Goal: Task Accomplishment & Management: Manage account settings

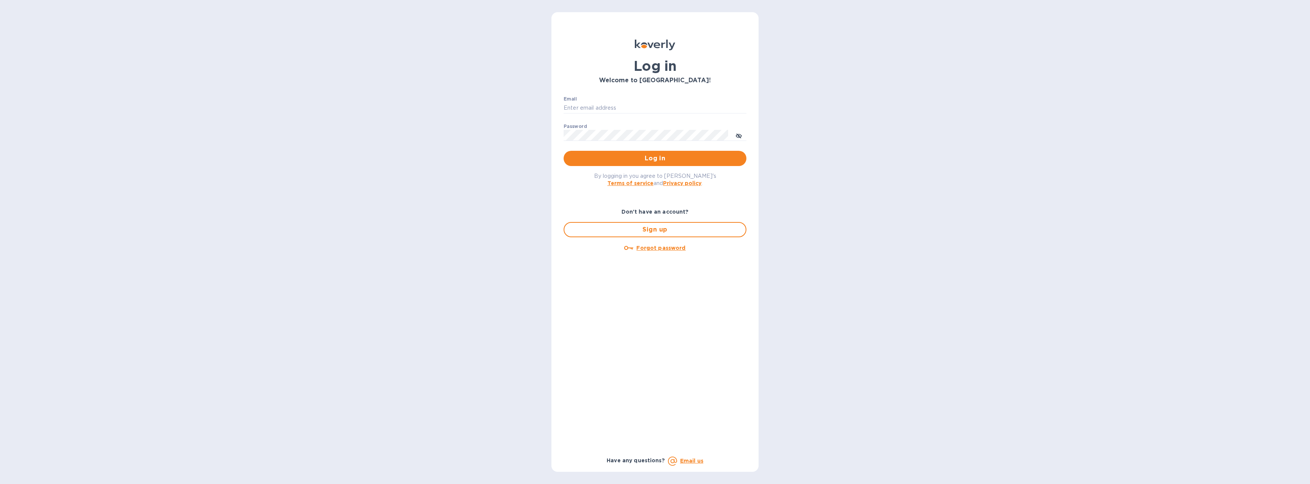
type input "[EMAIL_ADDRESS][DOMAIN_NAME]"
click at [647, 154] on span "Log in" at bounding box center [655, 158] width 171 height 9
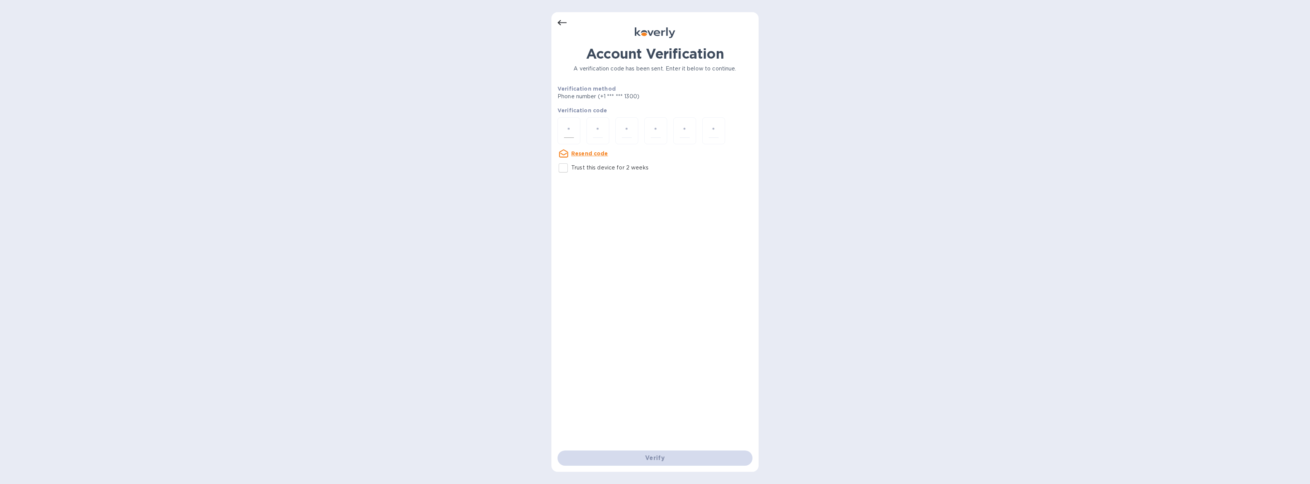
click at [573, 134] on input "number" at bounding box center [569, 131] width 10 height 14
click at [570, 129] on input "number" at bounding box center [569, 131] width 10 height 14
click at [574, 133] on input "number" at bounding box center [569, 131] width 10 height 14
click at [583, 153] on u "Resend code" at bounding box center [589, 153] width 37 height 6
click at [572, 131] on input "number" at bounding box center [569, 131] width 10 height 14
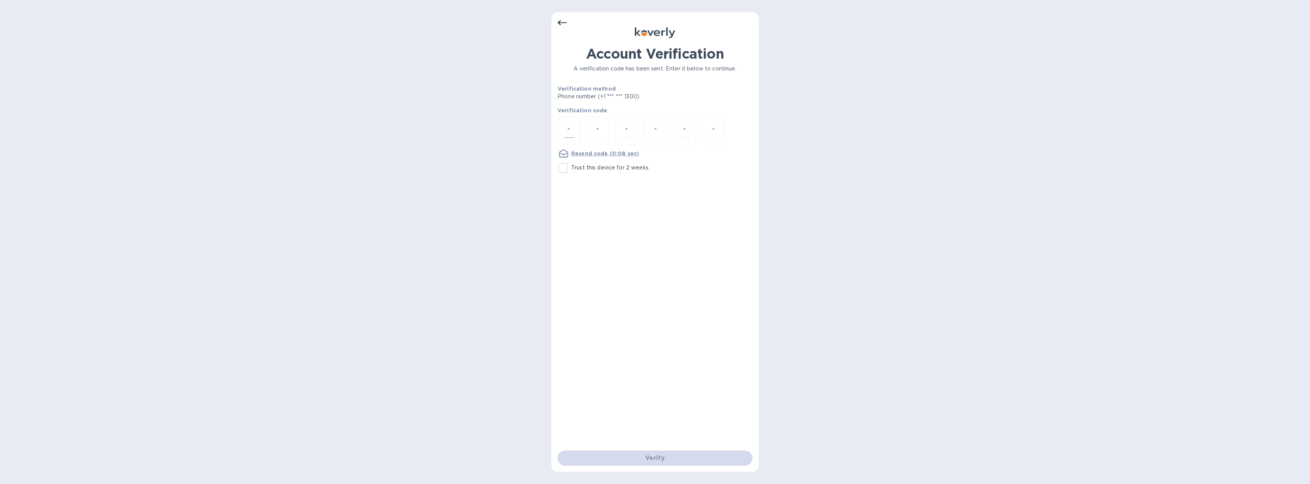
click at [570, 132] on input "number" at bounding box center [569, 131] width 10 height 14
type input "2"
type input "7"
type input "6"
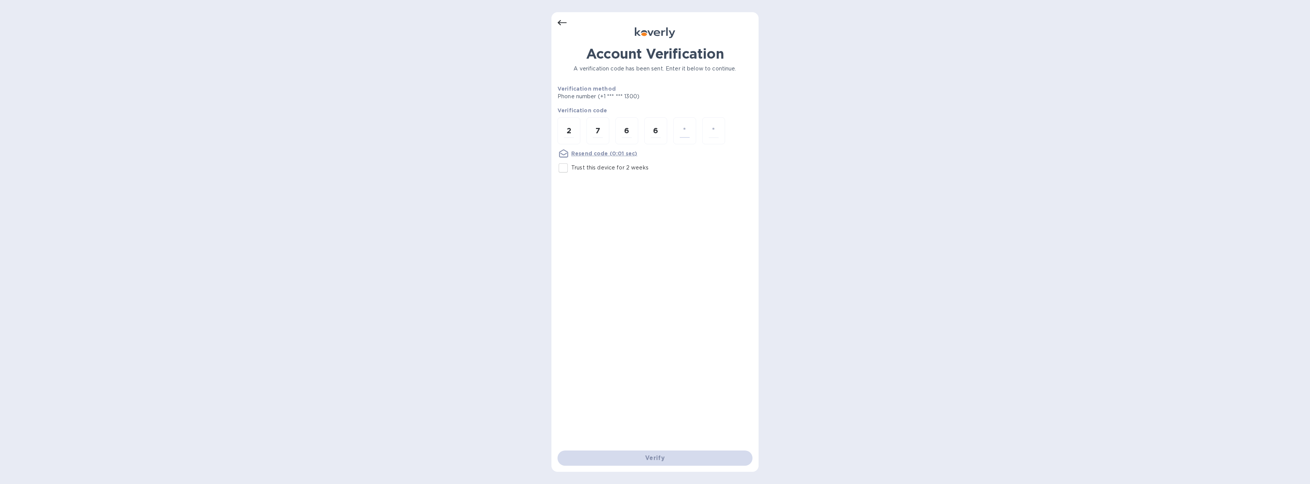
type input "9"
type input "1"
click at [571, 136] on input "number" at bounding box center [569, 131] width 10 height 14
type input "3"
type input "4"
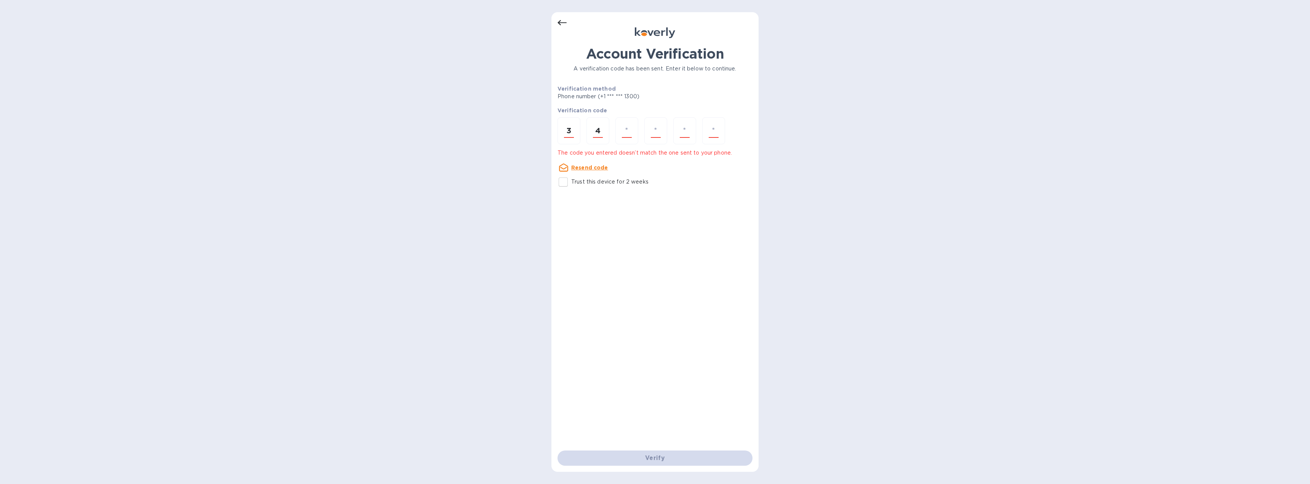
type input "9"
type input "4"
type input "3"
type input "2"
click at [571, 133] on input "number" at bounding box center [569, 131] width 10 height 14
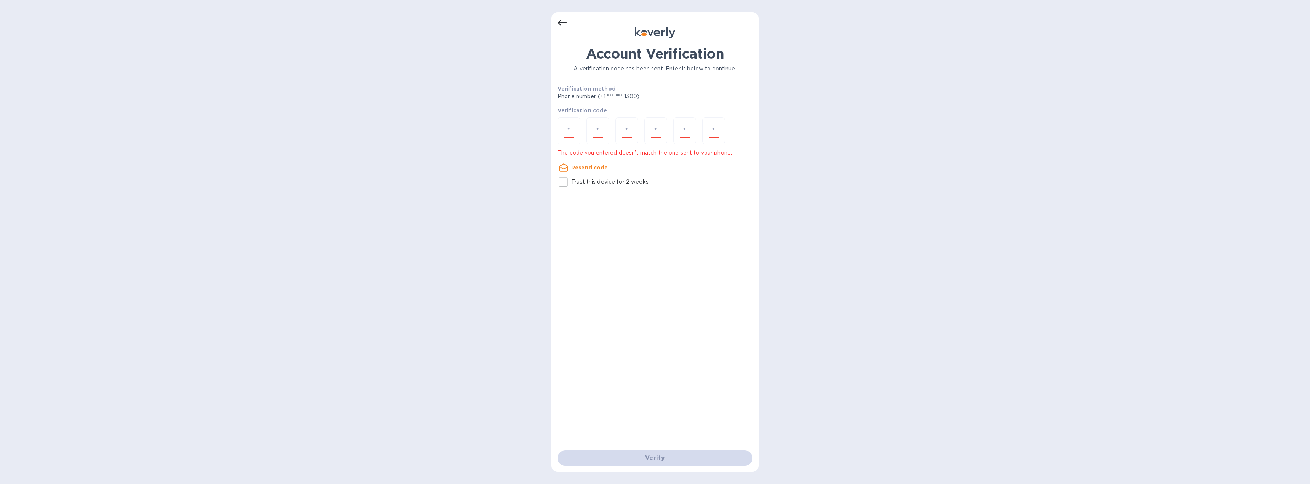
type input "1"
type input "9"
type input "7"
type input "6"
type input "0"
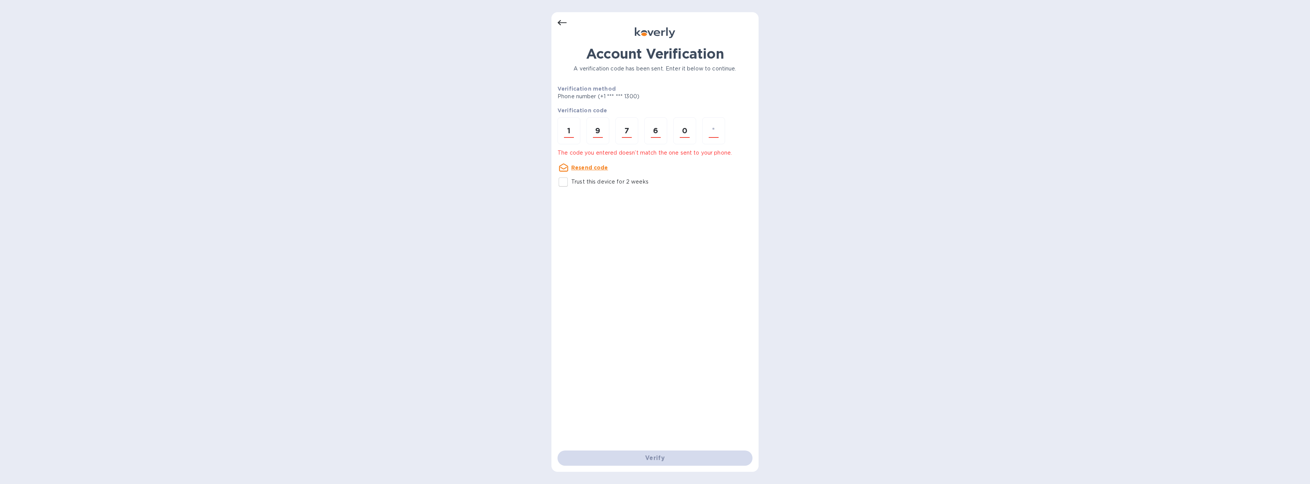
type input "8"
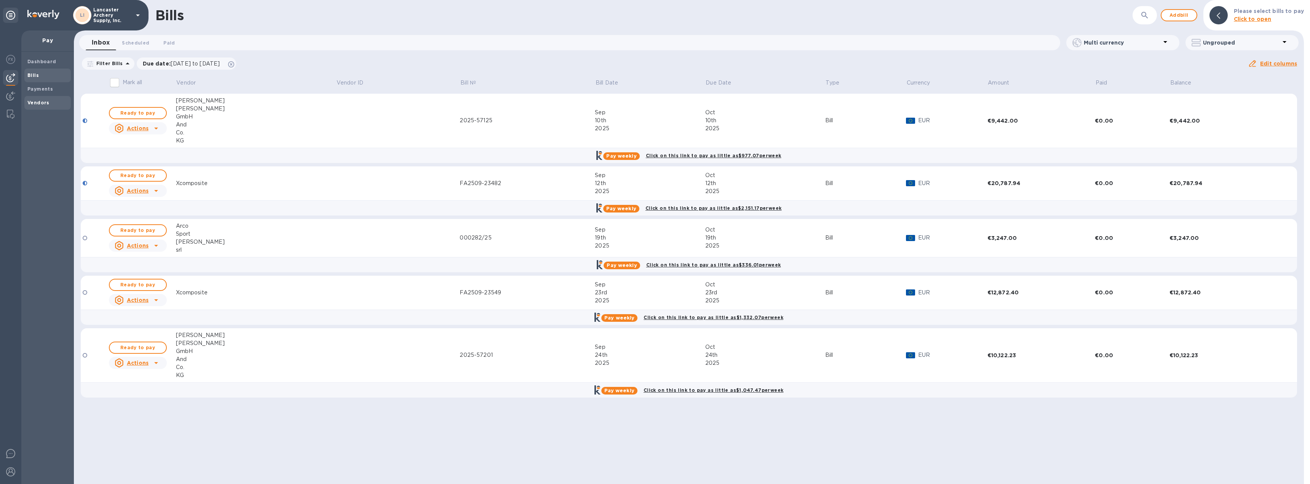
click at [26, 102] on div "Vendors" at bounding box center [47, 103] width 46 height 14
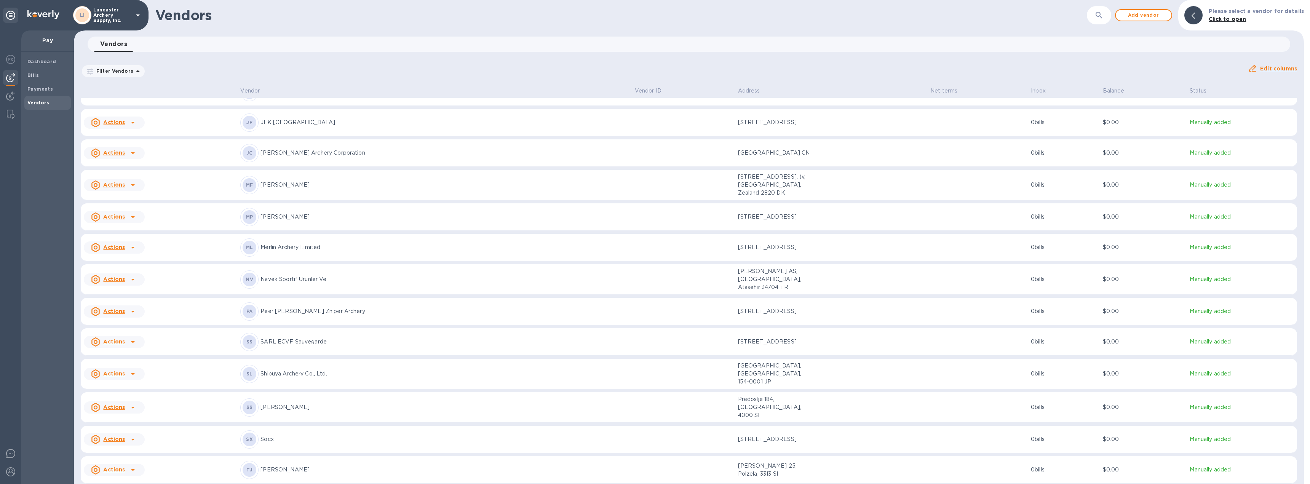
scroll to position [381, 0]
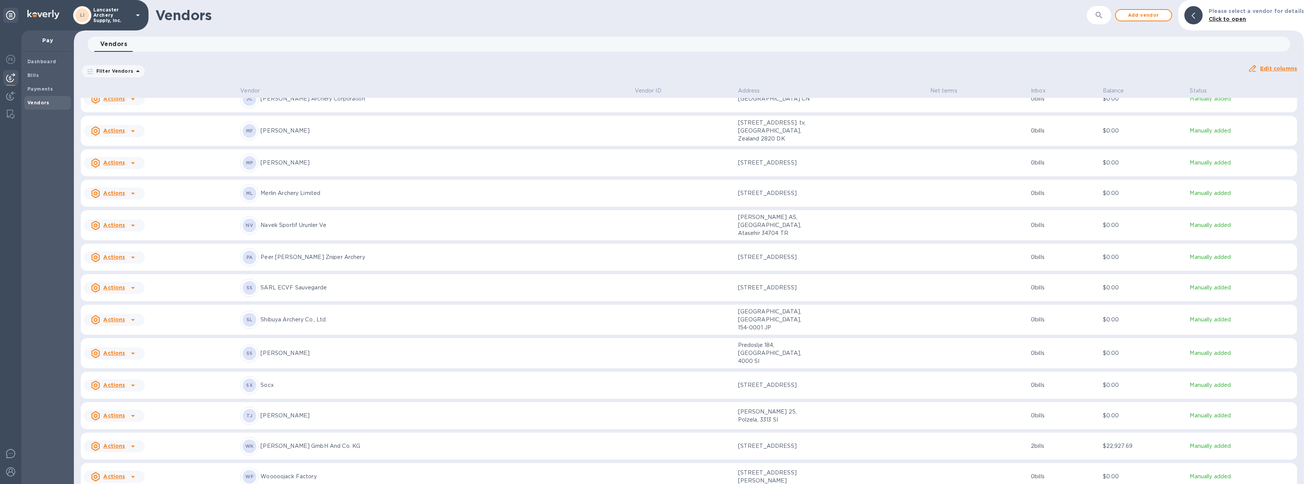
click at [132, 193] on icon at bounding box center [133, 194] width 4 height 2
click at [124, 199] on b "Add new bill" at bounding box center [122, 199] width 35 height 6
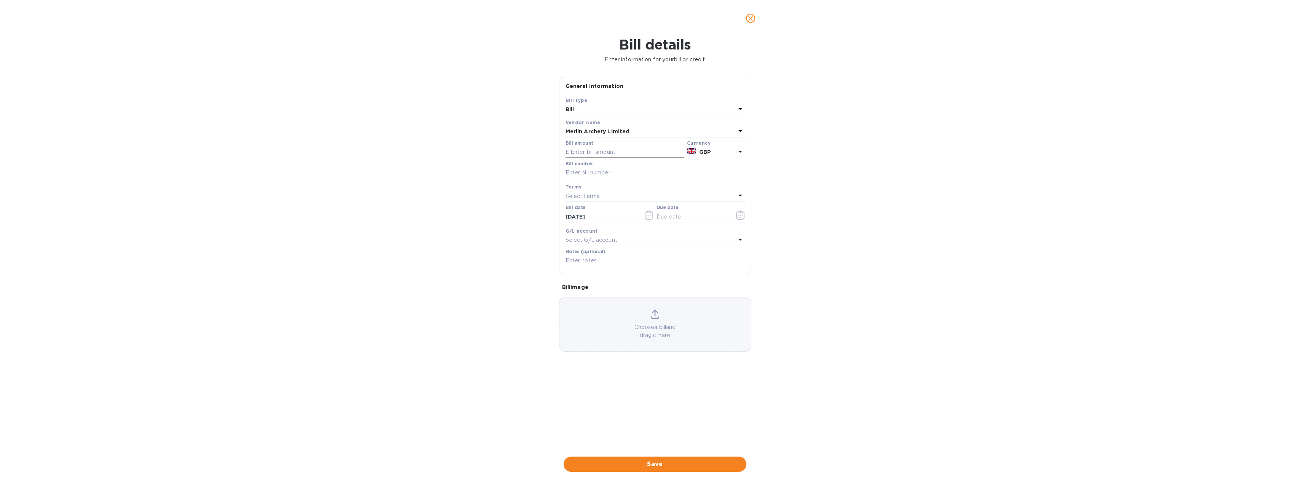
click at [582, 154] on input "text" at bounding box center [625, 152] width 118 height 11
type input "814.76"
type input "inv 125413p"
type input "[DATE]"
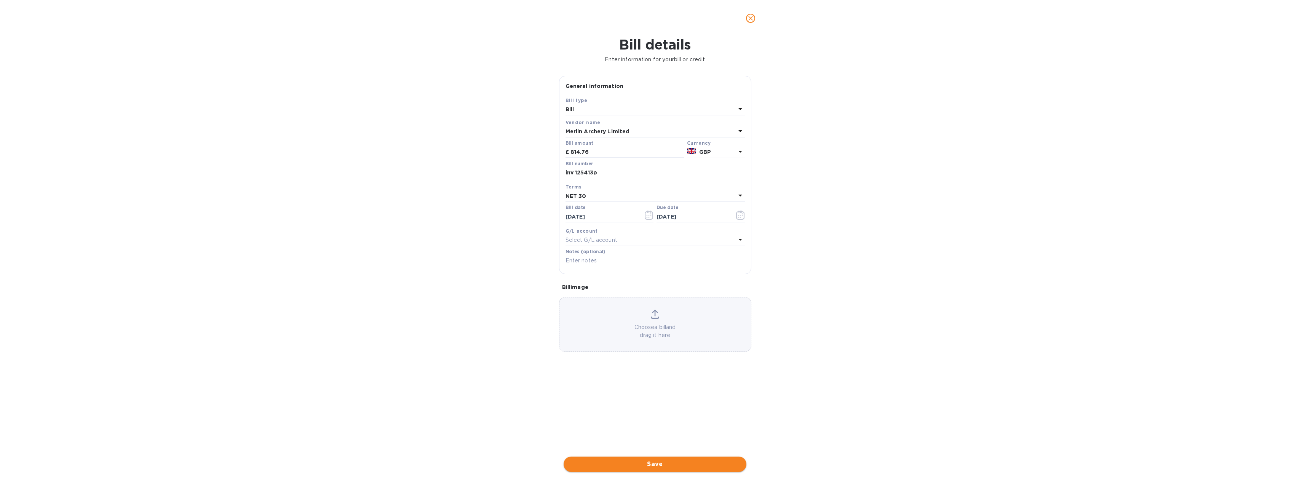
click at [652, 463] on span "Save" at bounding box center [655, 464] width 171 height 9
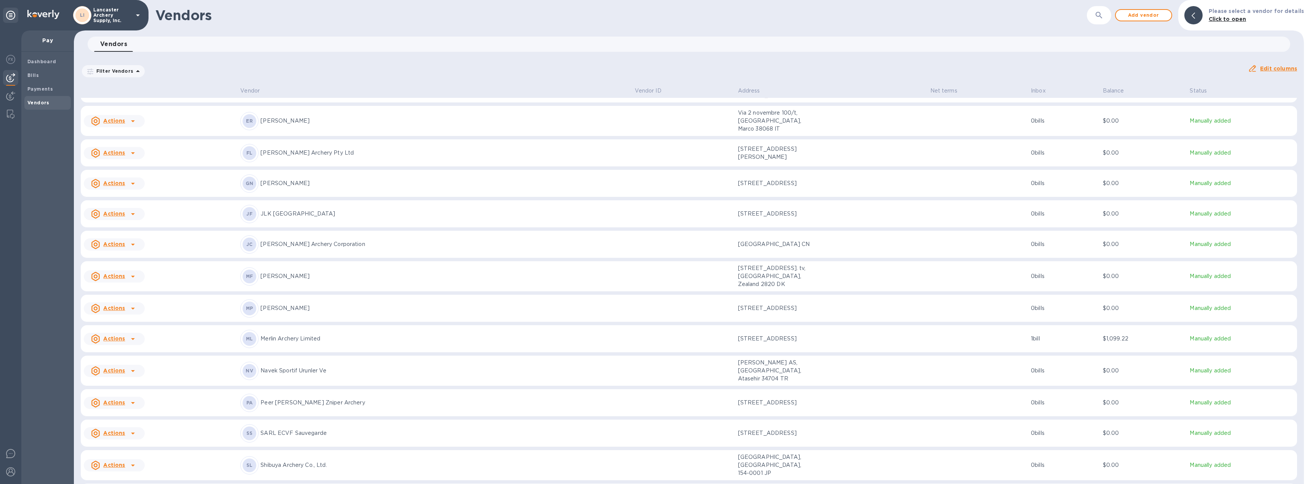
scroll to position [343, 0]
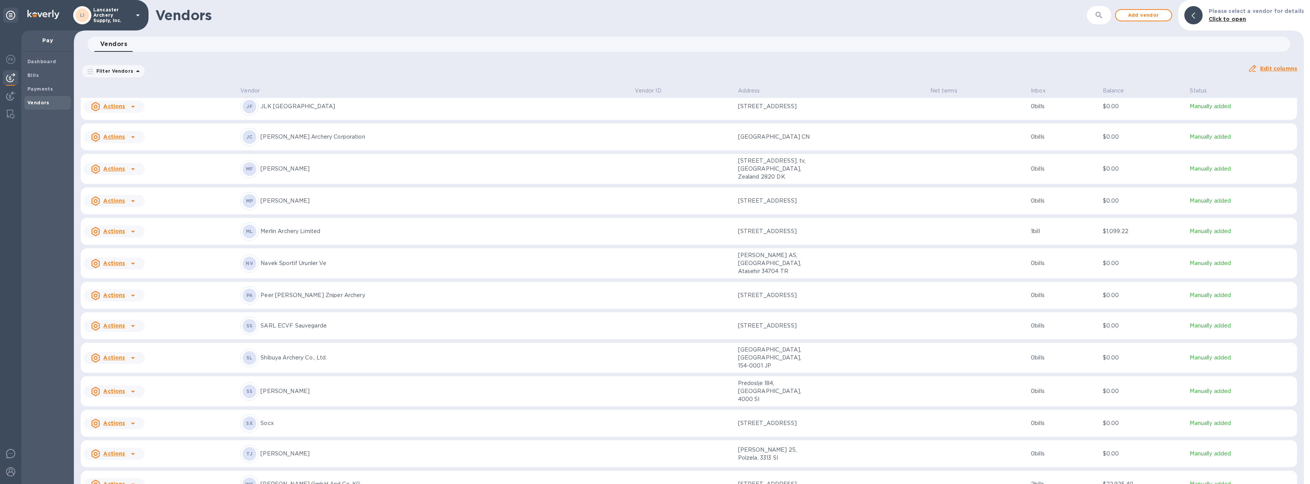
click at [406, 227] on p "Merlin Archery Limited" at bounding box center [444, 231] width 368 height 8
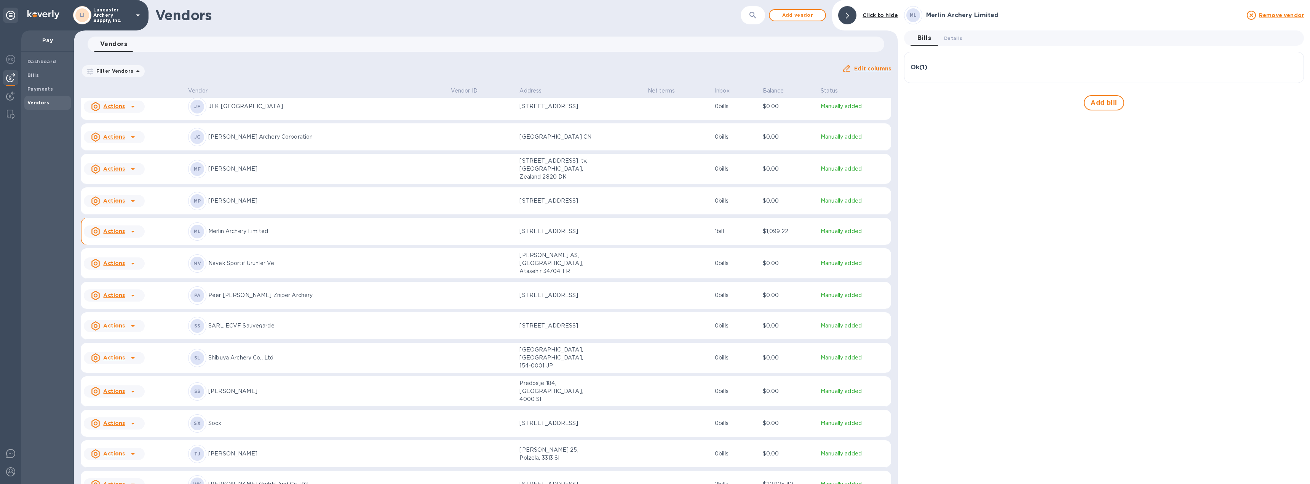
click at [1033, 71] on div "Ok ( 1 )" at bounding box center [1104, 67] width 387 height 18
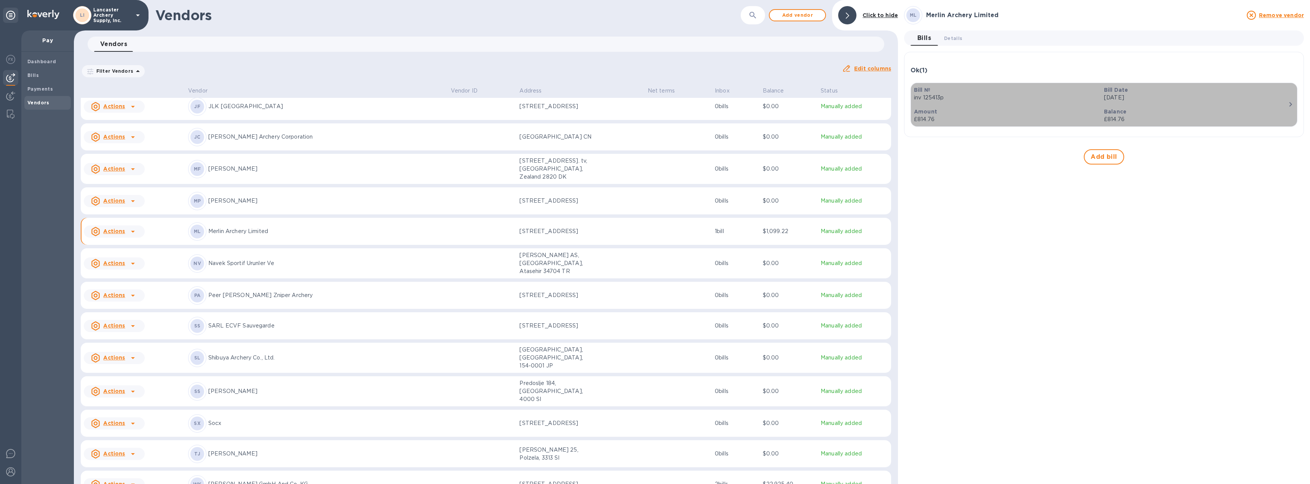
click at [1289, 104] on icon "button" at bounding box center [1290, 104] width 9 height 9
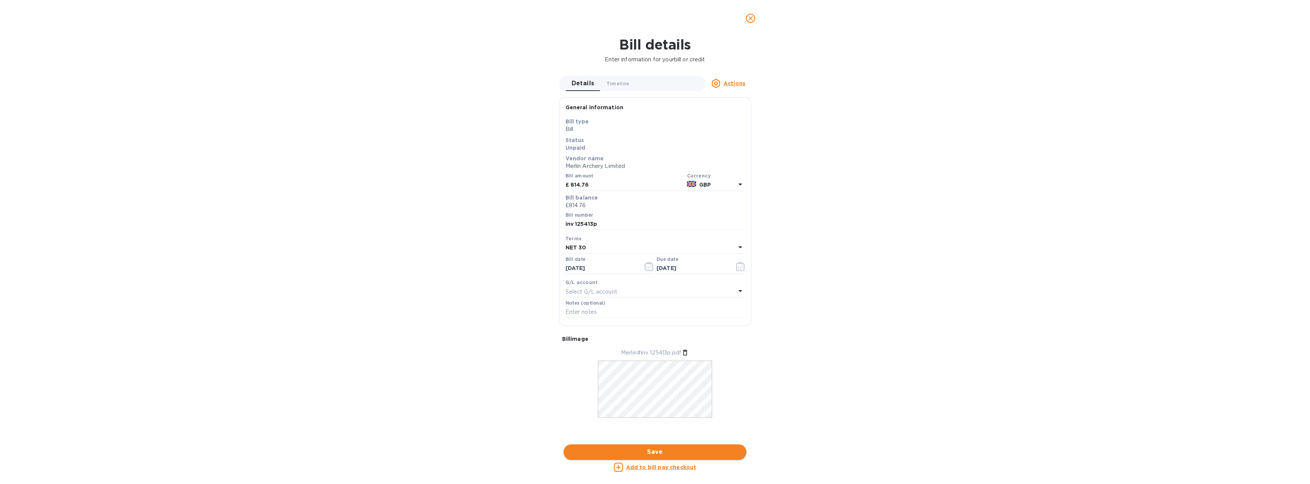
click at [649, 453] on span "Save" at bounding box center [655, 451] width 171 height 9
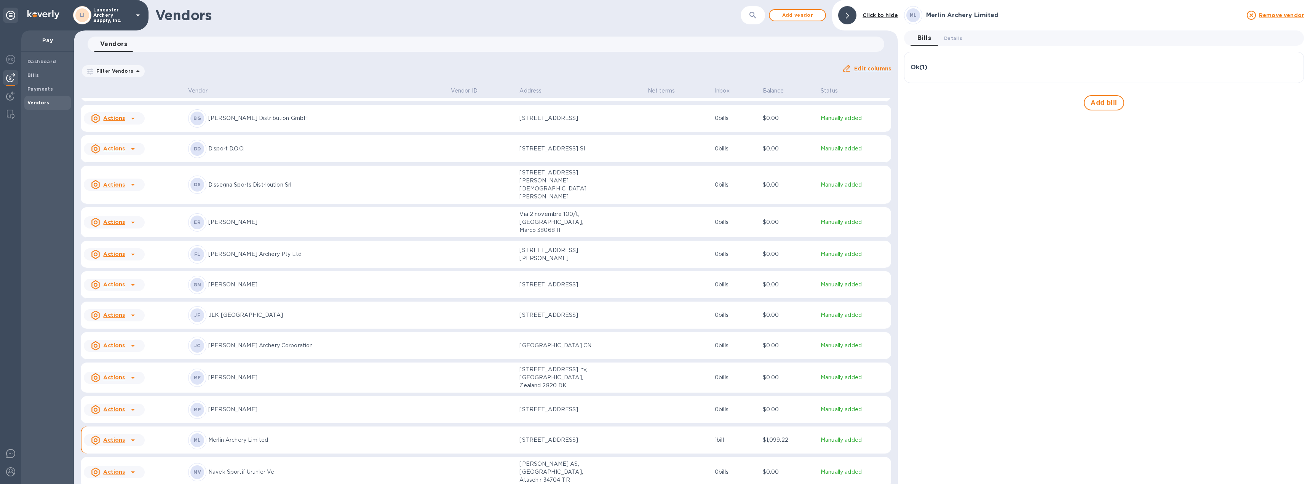
scroll to position [152, 0]
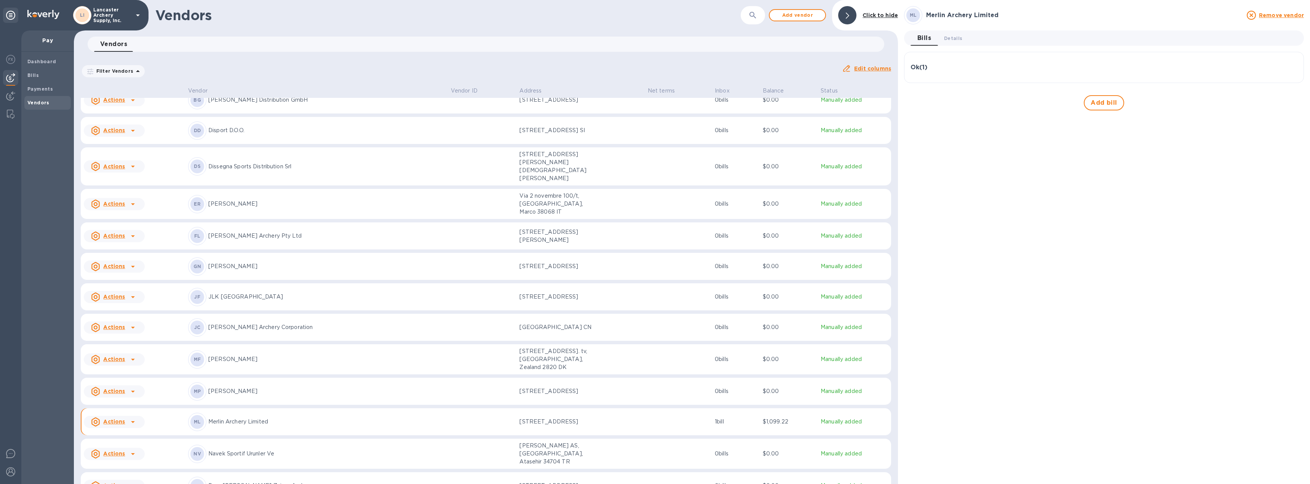
click at [395, 413] on div "ML Merlin Archery Limited" at bounding box center [316, 422] width 257 height 18
click at [952, 36] on span "Details 0" at bounding box center [953, 38] width 18 height 8
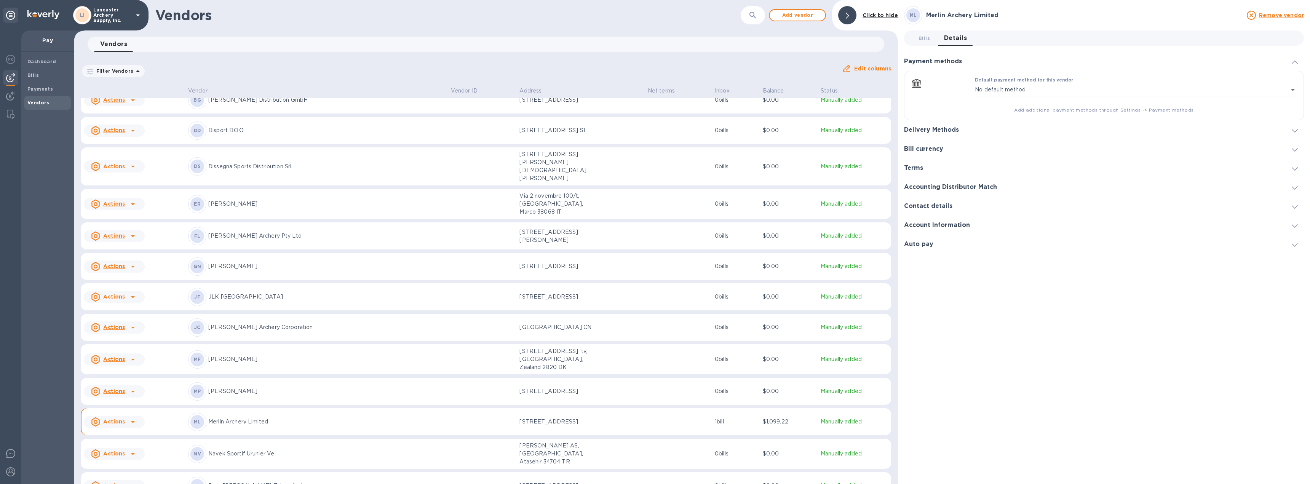
click at [1296, 132] on icon at bounding box center [1295, 130] width 6 height 3
click at [1294, 99] on icon "default-method" at bounding box center [1294, 100] width 6 height 3
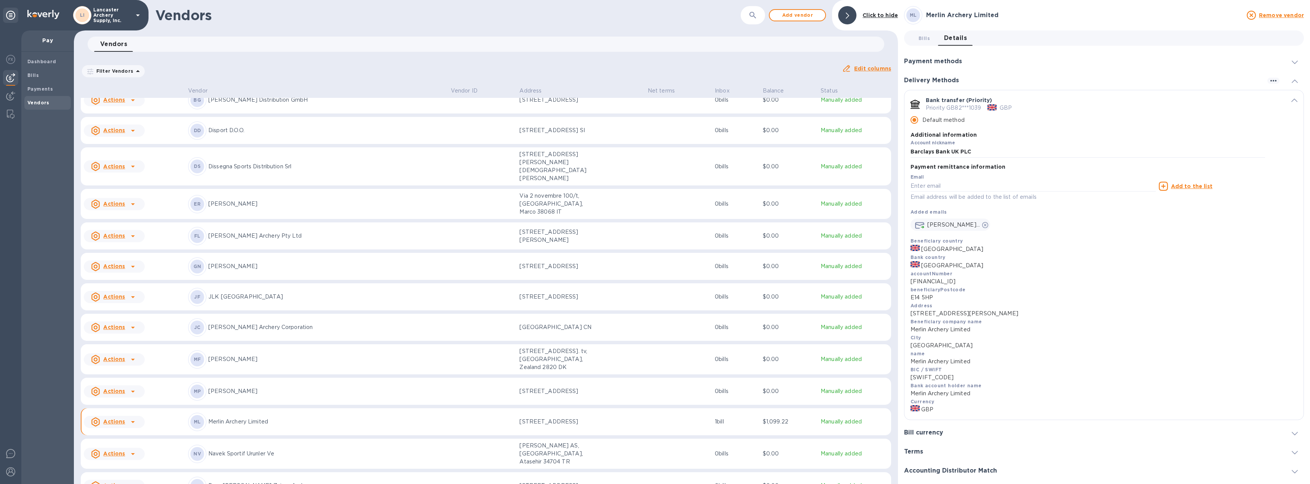
click at [1293, 99] on icon "default-method" at bounding box center [1294, 100] width 6 height 3
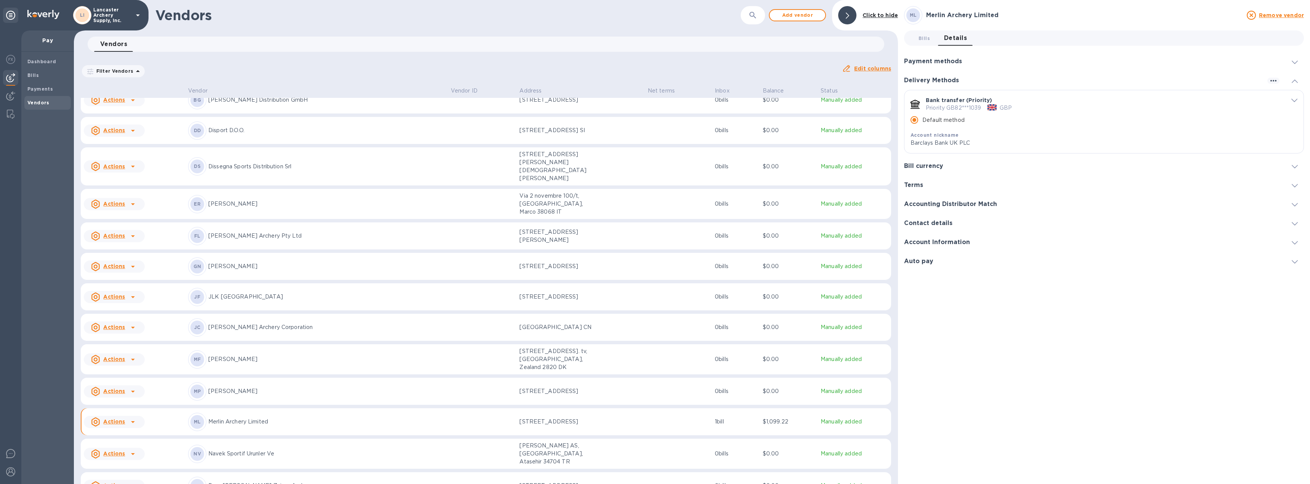
click at [922, 40] on span "Bills 0" at bounding box center [924, 38] width 11 height 8
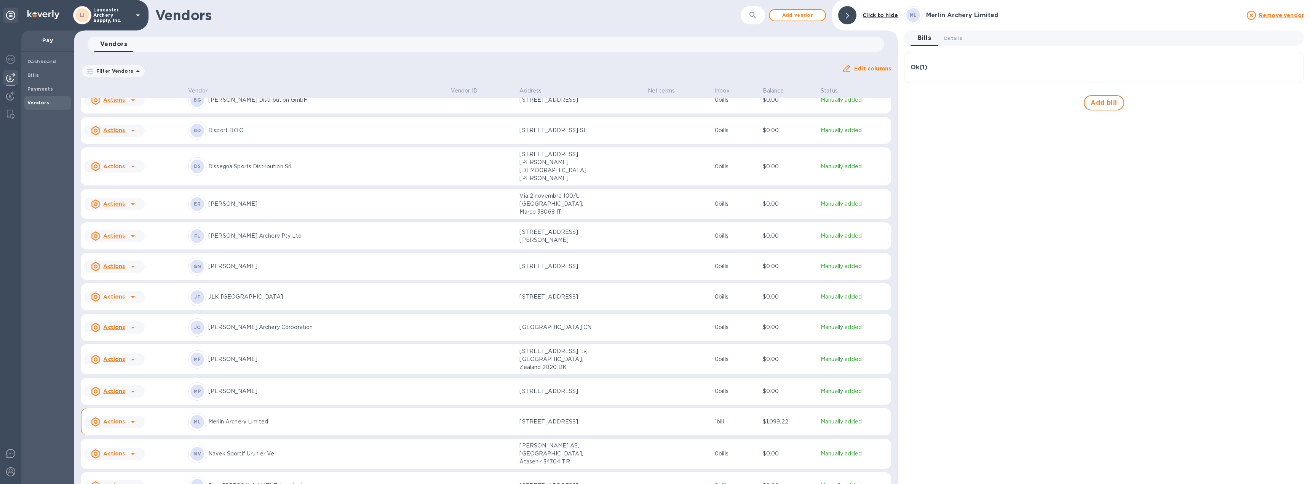
click at [1030, 70] on div "Ok ( 1 )" at bounding box center [1104, 67] width 387 height 7
click at [40, 90] on b "Payments" at bounding box center [40, 89] width 26 height 6
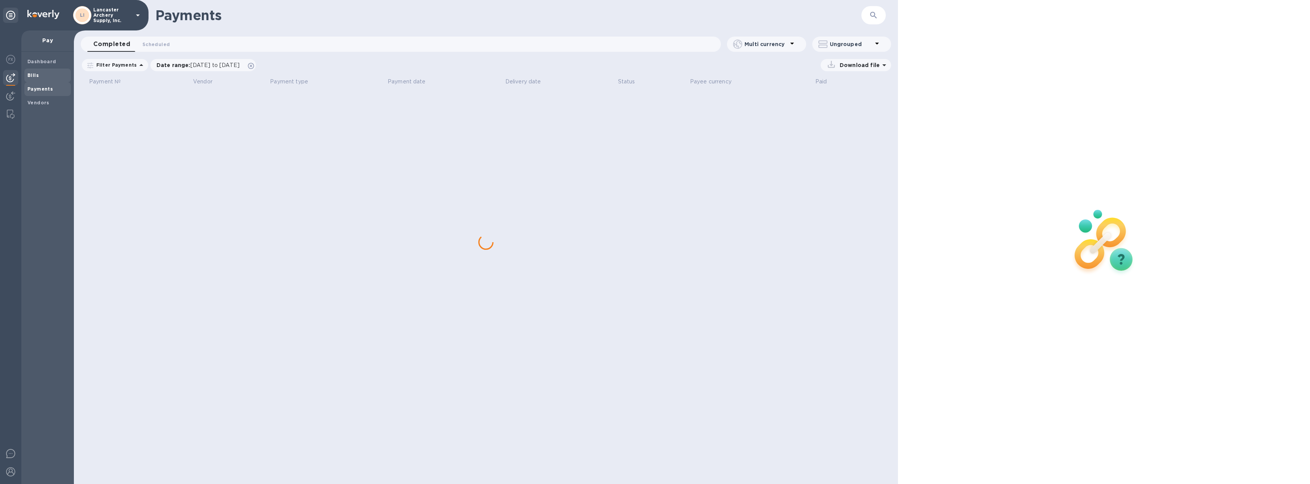
click at [39, 75] on span "Bills" at bounding box center [47, 76] width 40 height 8
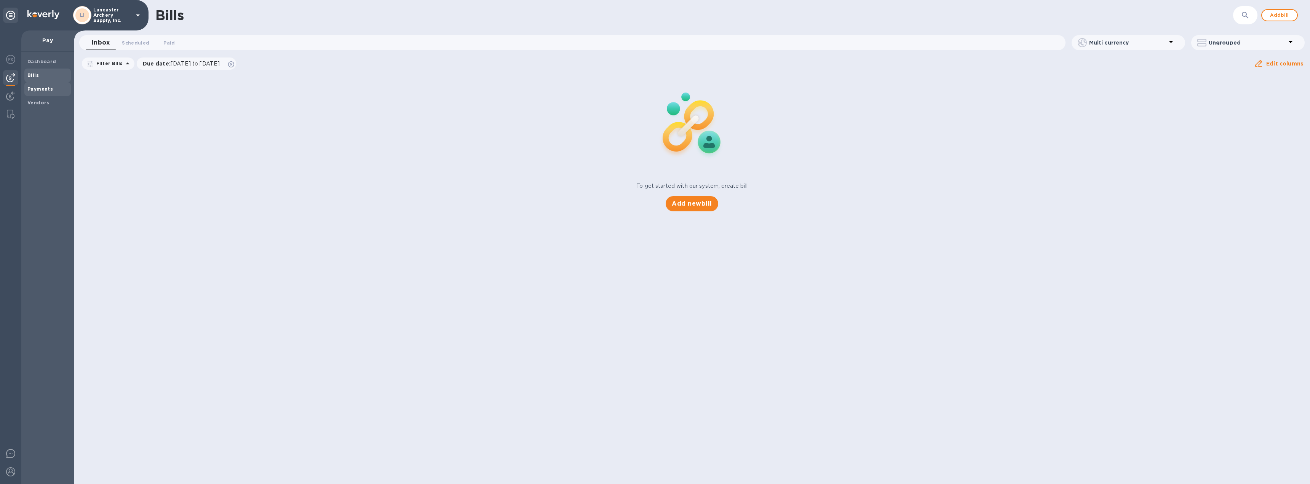
click at [40, 89] on b "Payments" at bounding box center [40, 89] width 26 height 6
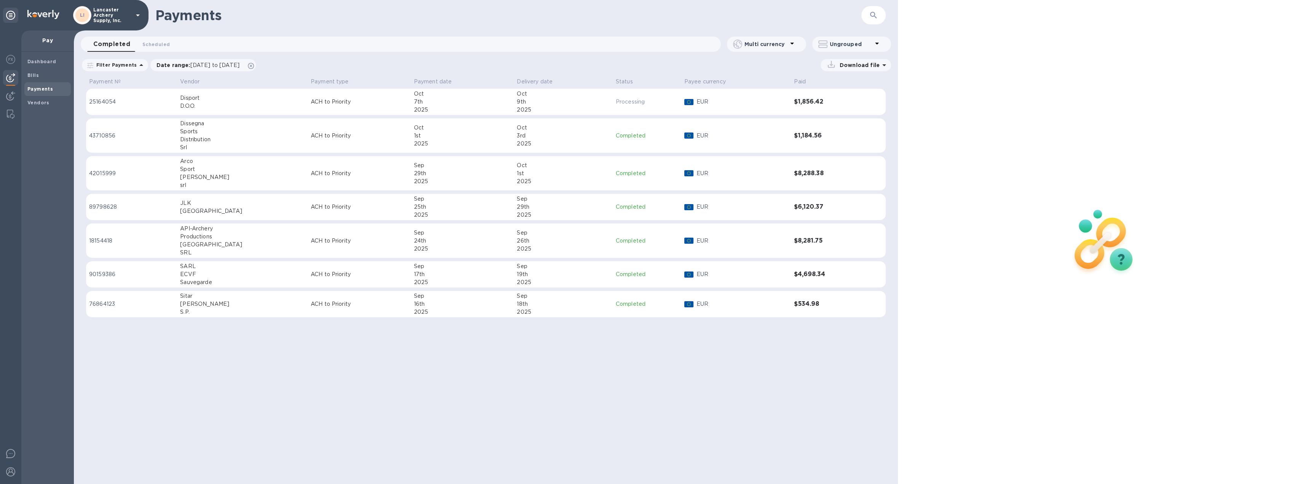
click at [426, 103] on div "7th" at bounding box center [462, 102] width 97 height 8
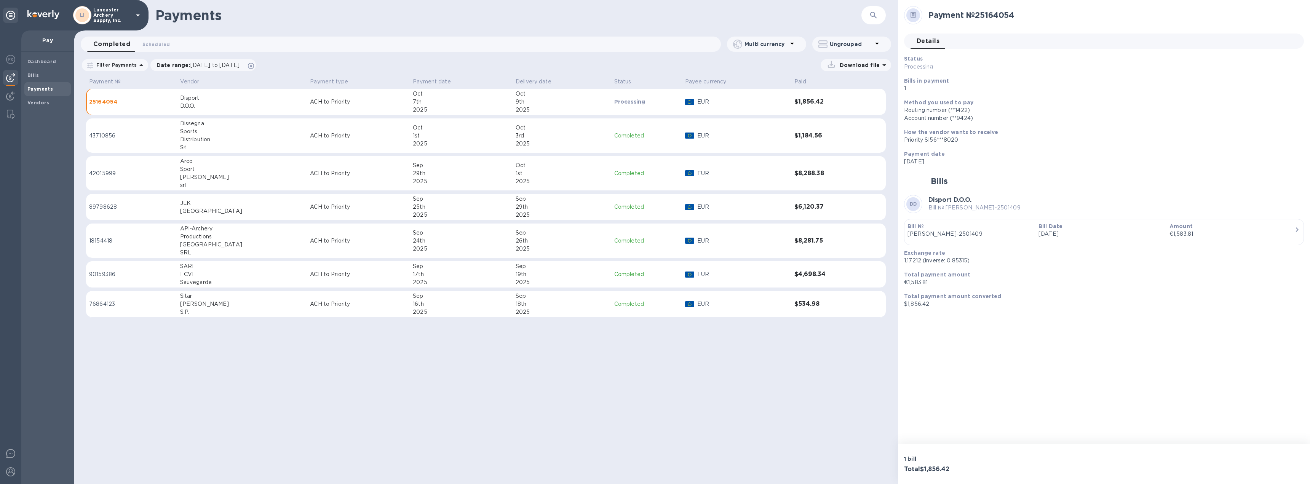
click at [1248, 235] on div "€1,583.81" at bounding box center [1232, 234] width 125 height 8
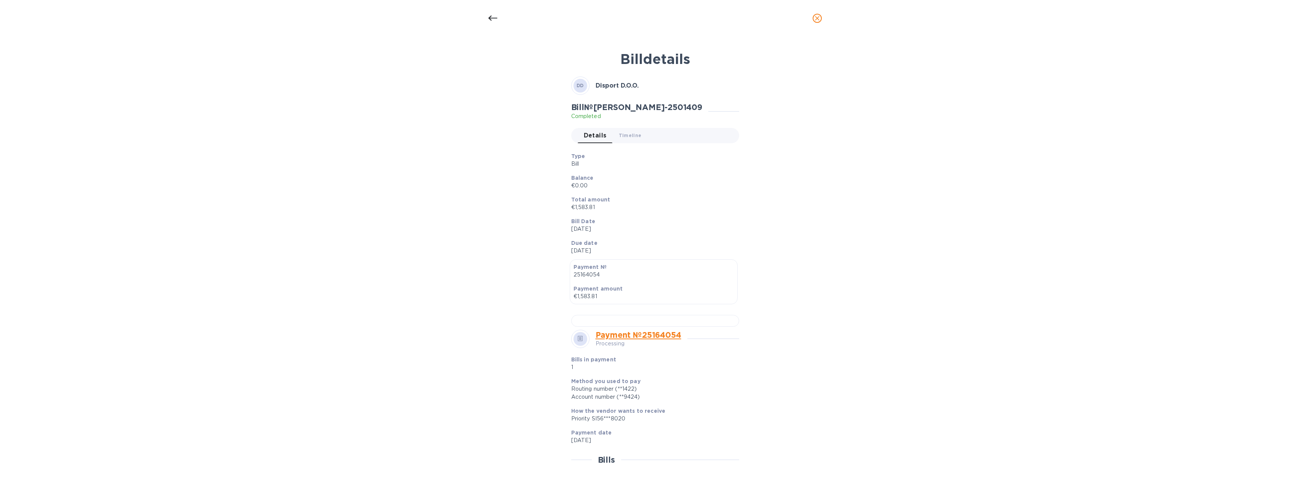
click at [820, 22] on span "close" at bounding box center [817, 18] width 9 height 9
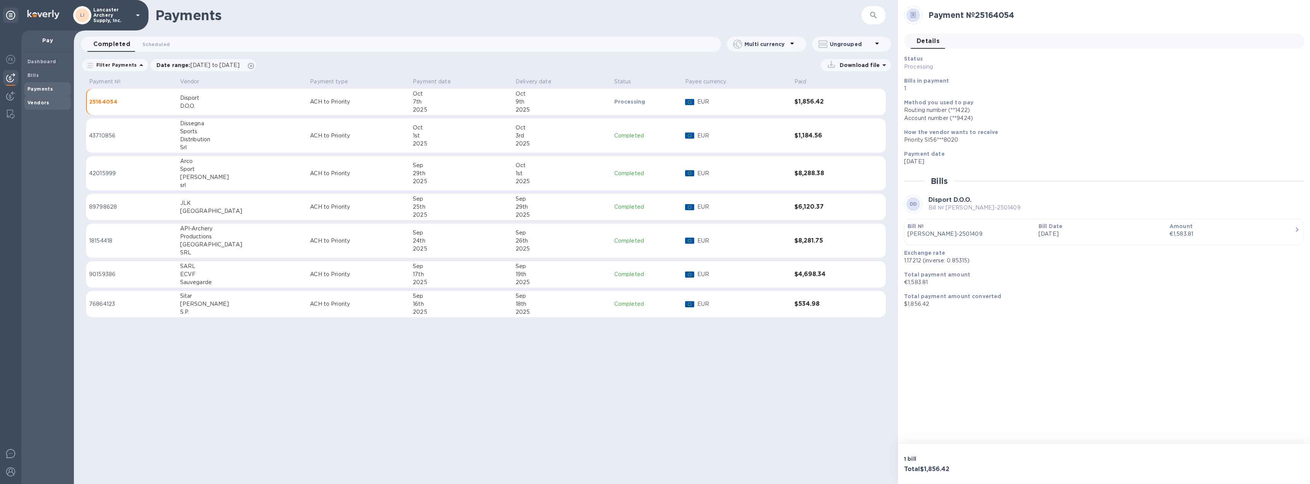
click at [28, 100] on b "Vendors" at bounding box center [38, 103] width 22 height 6
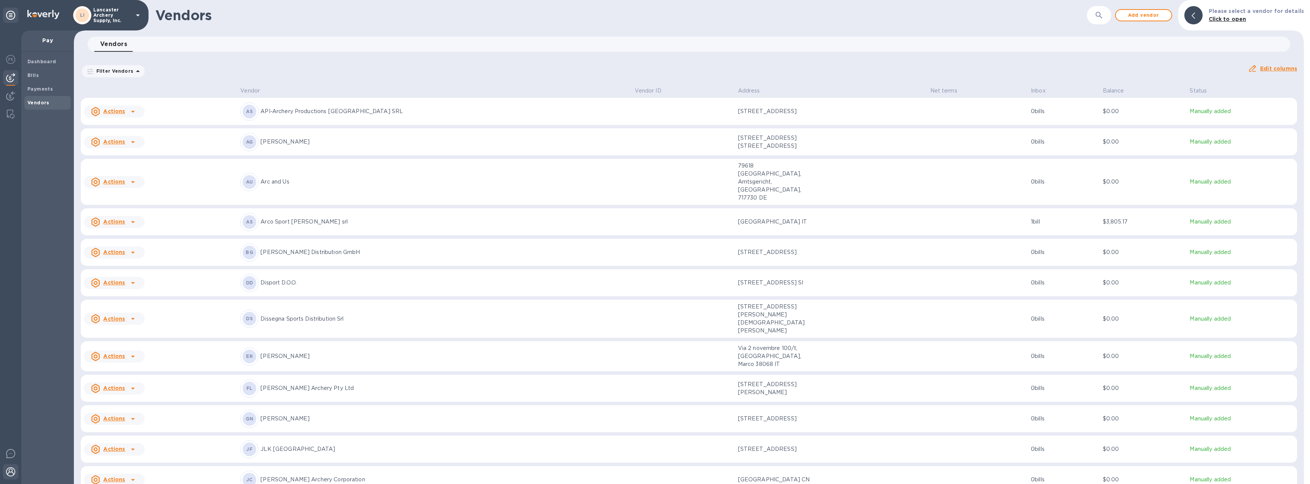
click at [9, 469] on img at bounding box center [10, 471] width 9 height 9
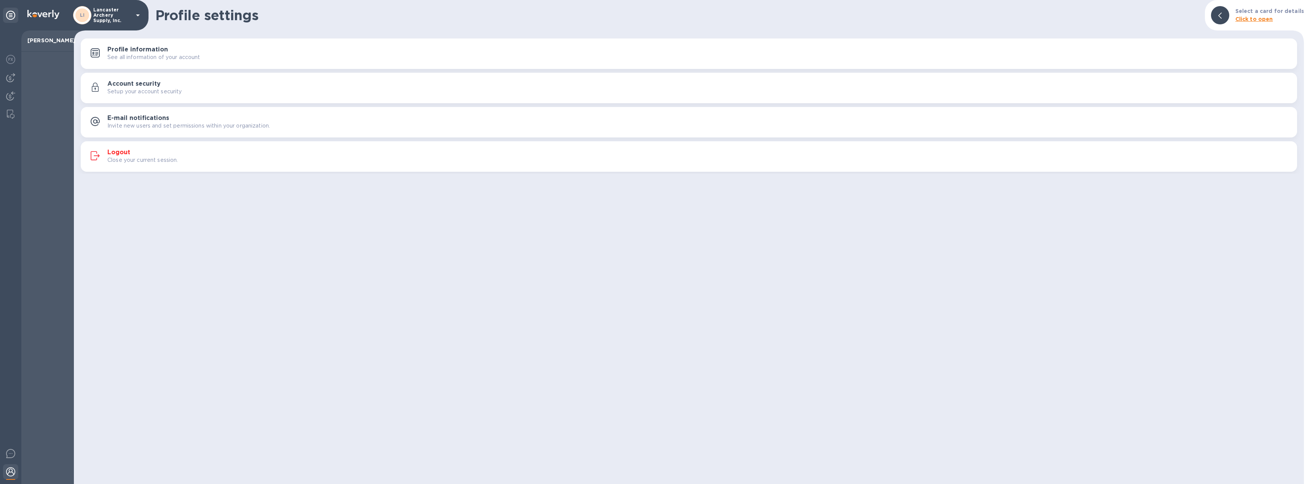
click at [123, 148] on div "Logout Close your current session." at bounding box center [688, 156] width 1207 height 18
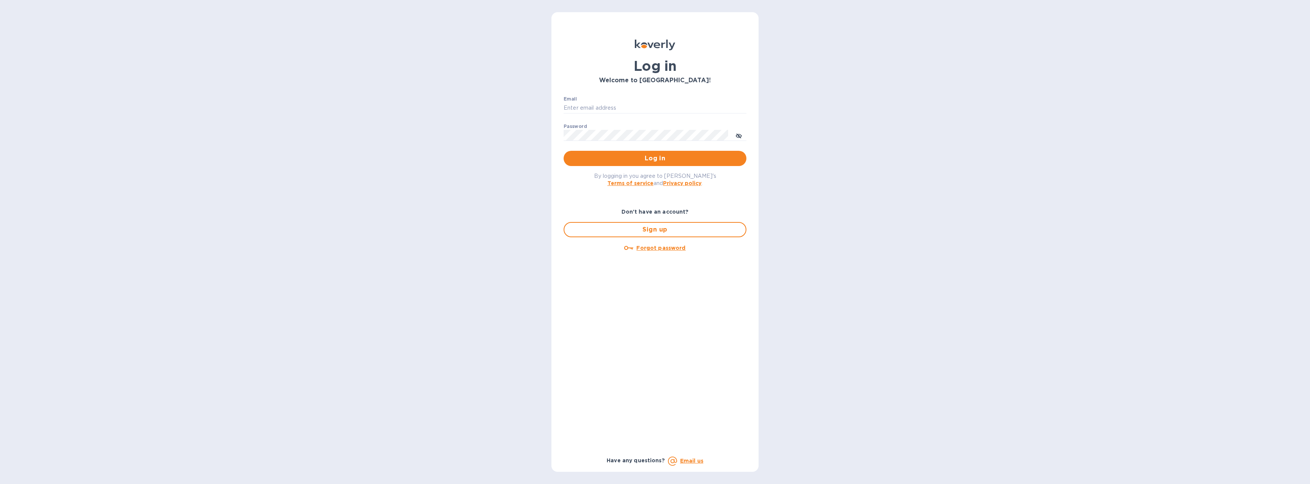
type input "[EMAIL_ADDRESS][DOMAIN_NAME]"
